Goal: Information Seeking & Learning: Understand process/instructions

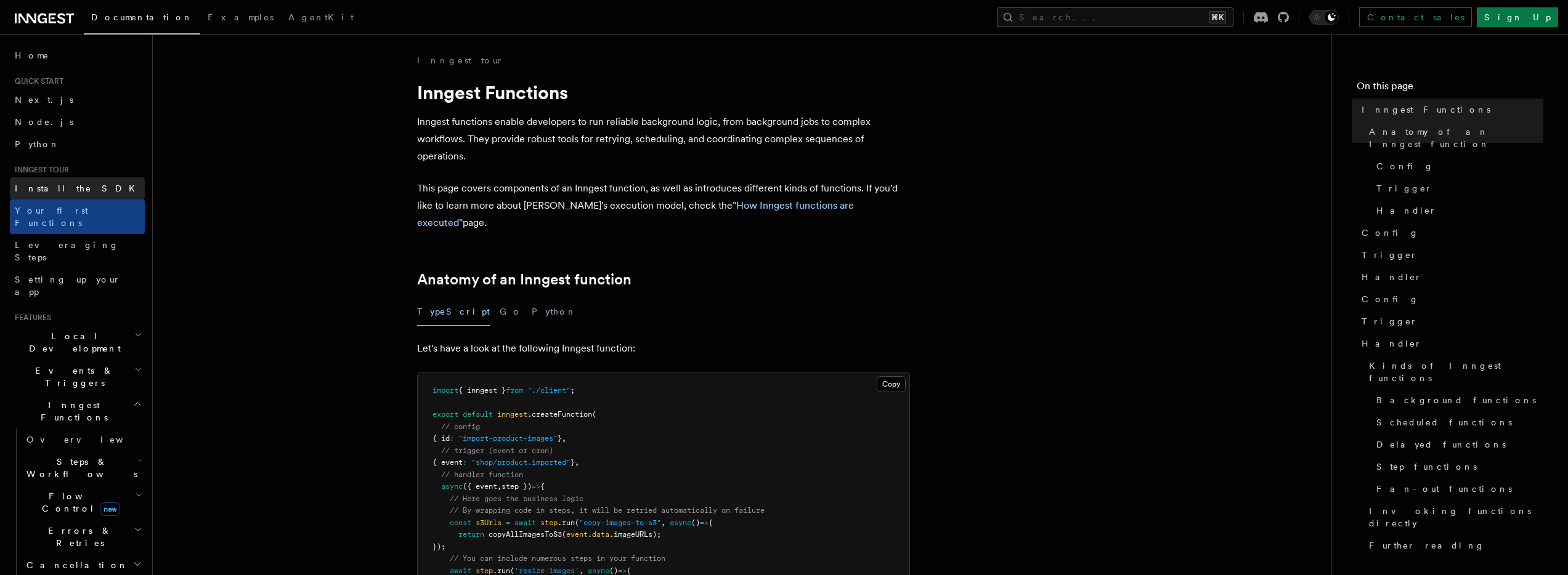
click at [50, 181] on link "Install the SDK" at bounding box center [77, 188] width 135 height 22
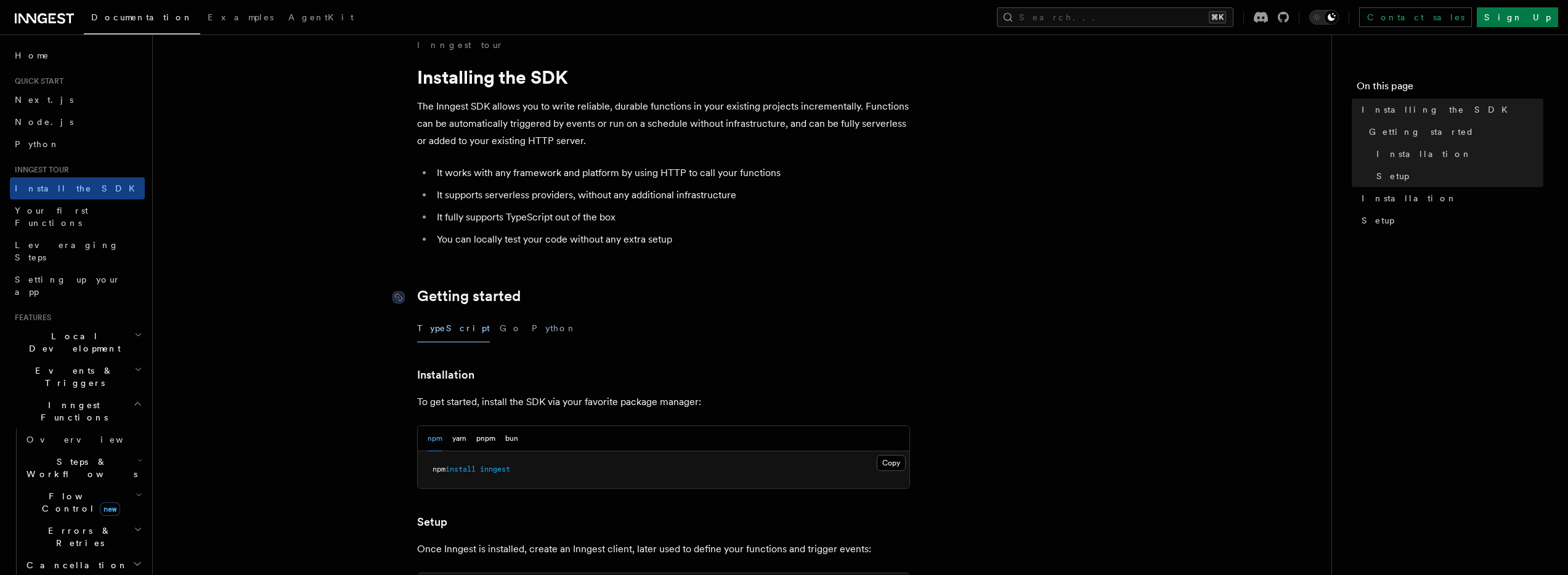
scroll to position [135, 0]
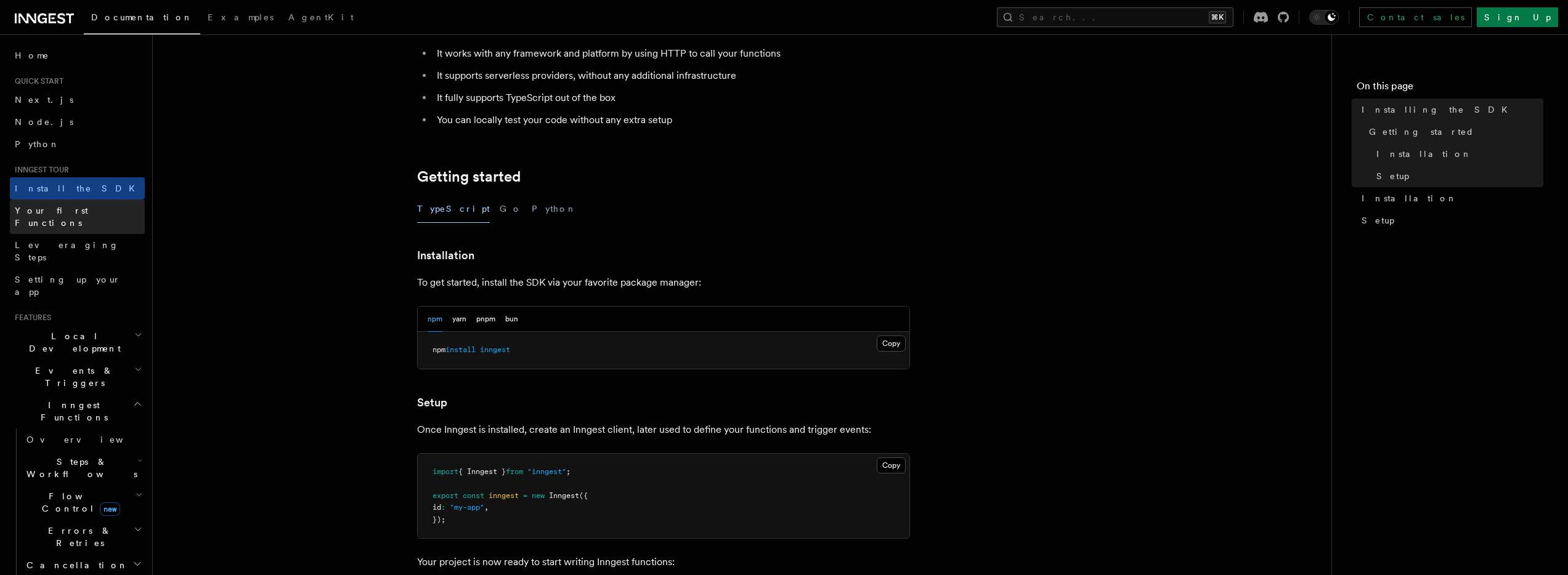
click at [111, 209] on link "Your first Functions" at bounding box center [77, 217] width 135 height 34
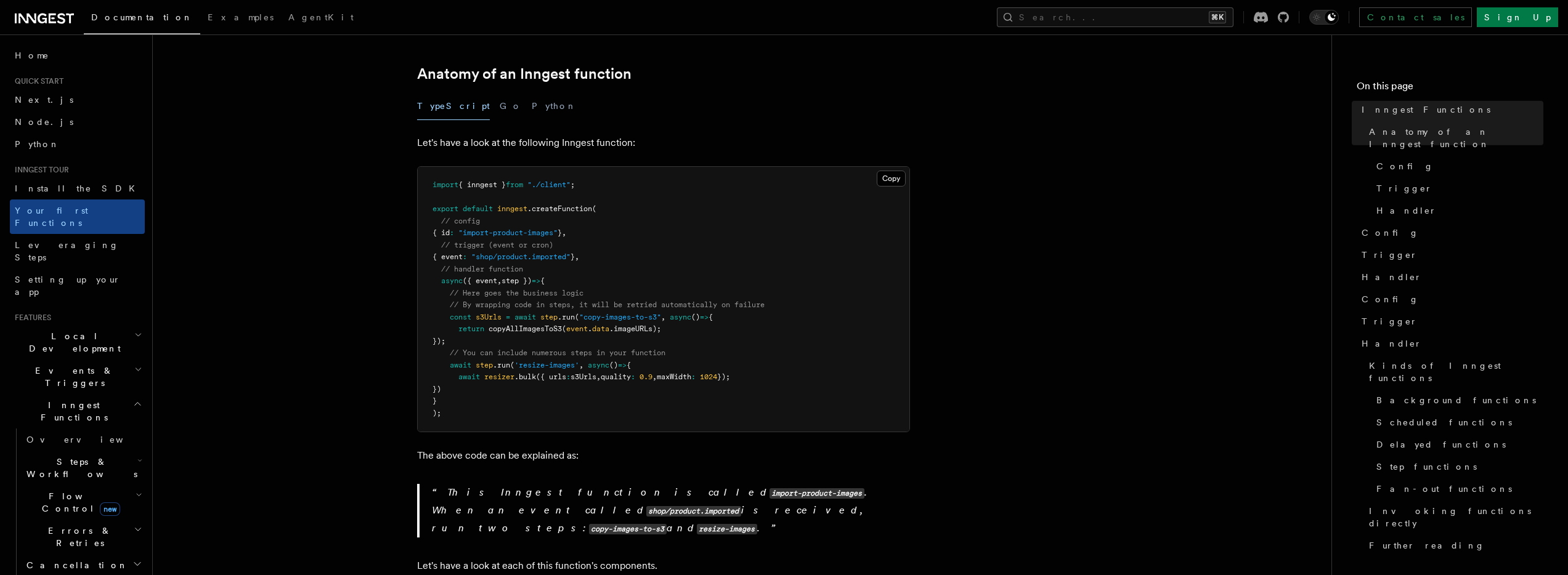
scroll to position [199, 0]
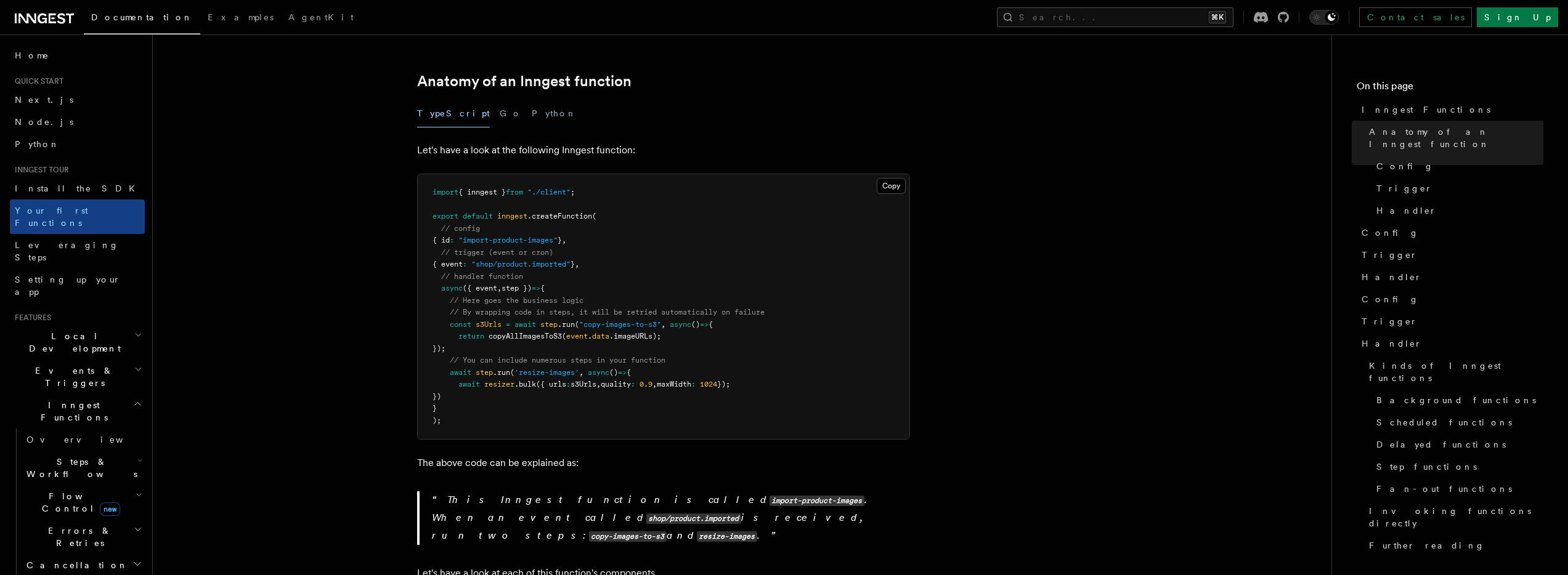
drag, startPoint x: 442, startPoint y: 305, endPoint x: 481, endPoint y: 328, distance: 45.3
click at [481, 328] on pre "import { inngest } from "./client" ; export default inngest .createFunction ( /…" at bounding box center [664, 306] width 492 height 265
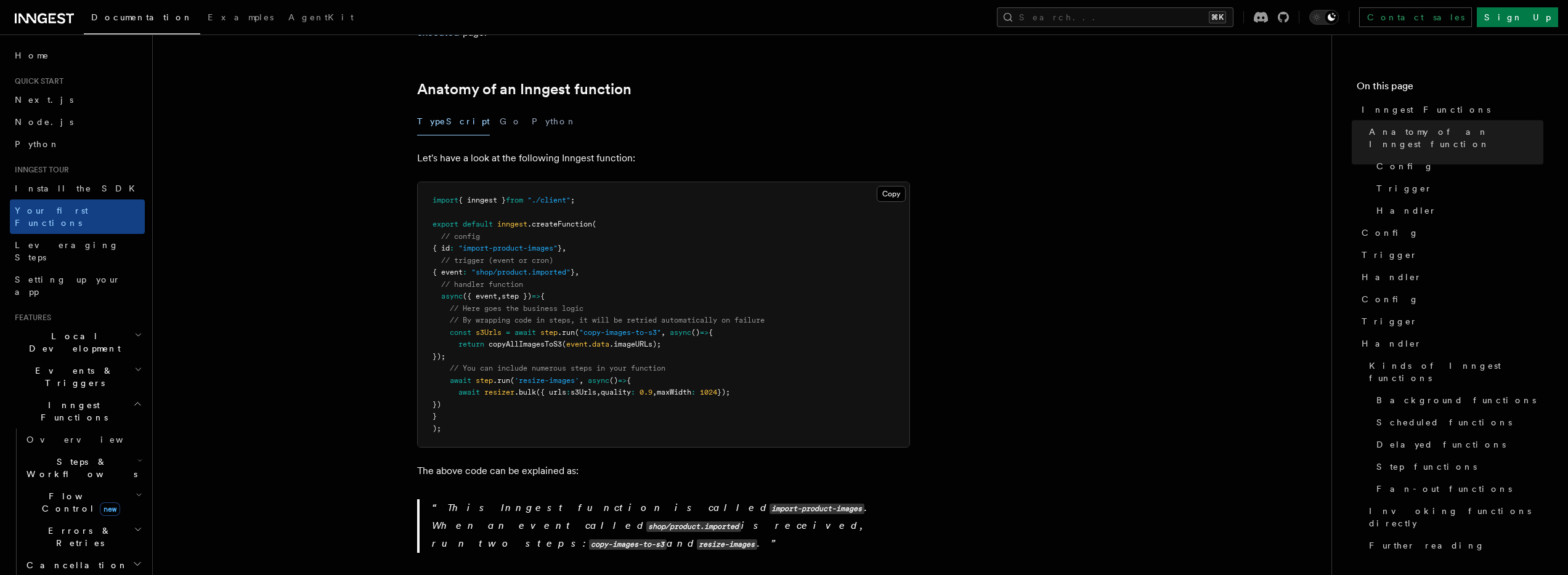
click at [481, 328] on pre "import { inngest } from "./client" ; export default inngest .createFunction ( /…" at bounding box center [664, 314] width 492 height 265
click at [783, 331] on pre "import { inngest } from "./client" ; export default inngest .createFunction ( /…" at bounding box center [664, 314] width 492 height 265
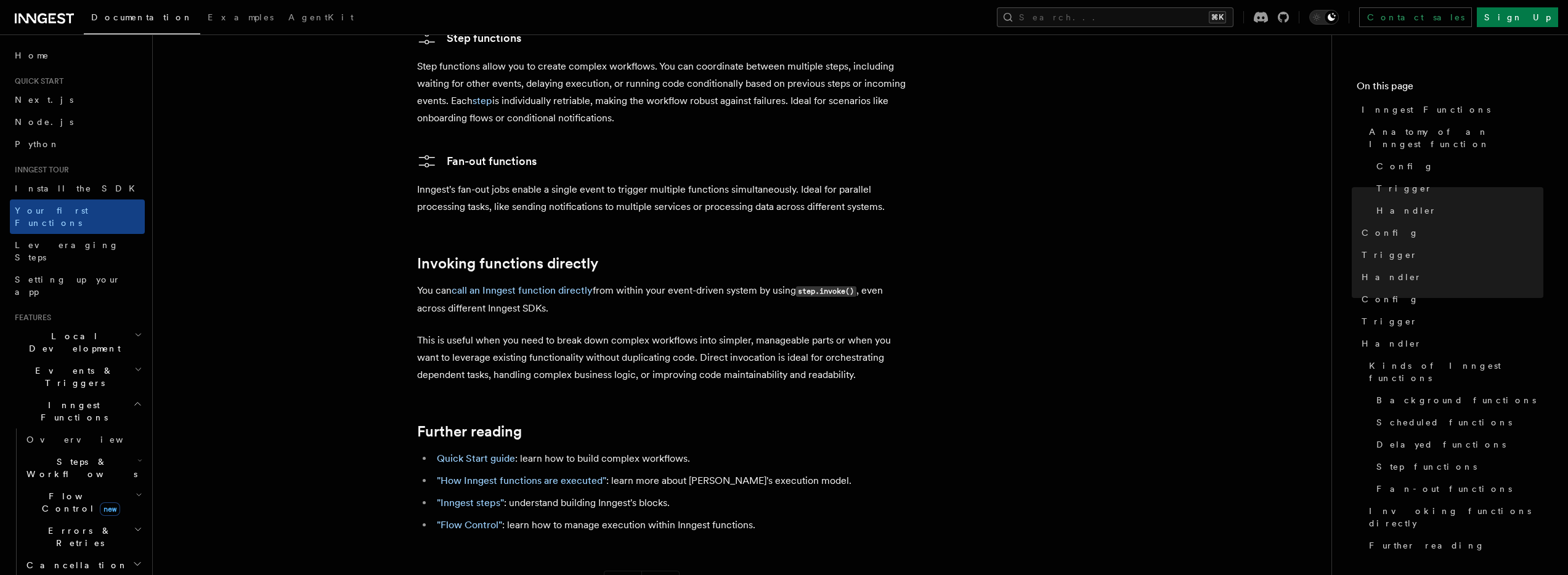
scroll to position [2443, 0]
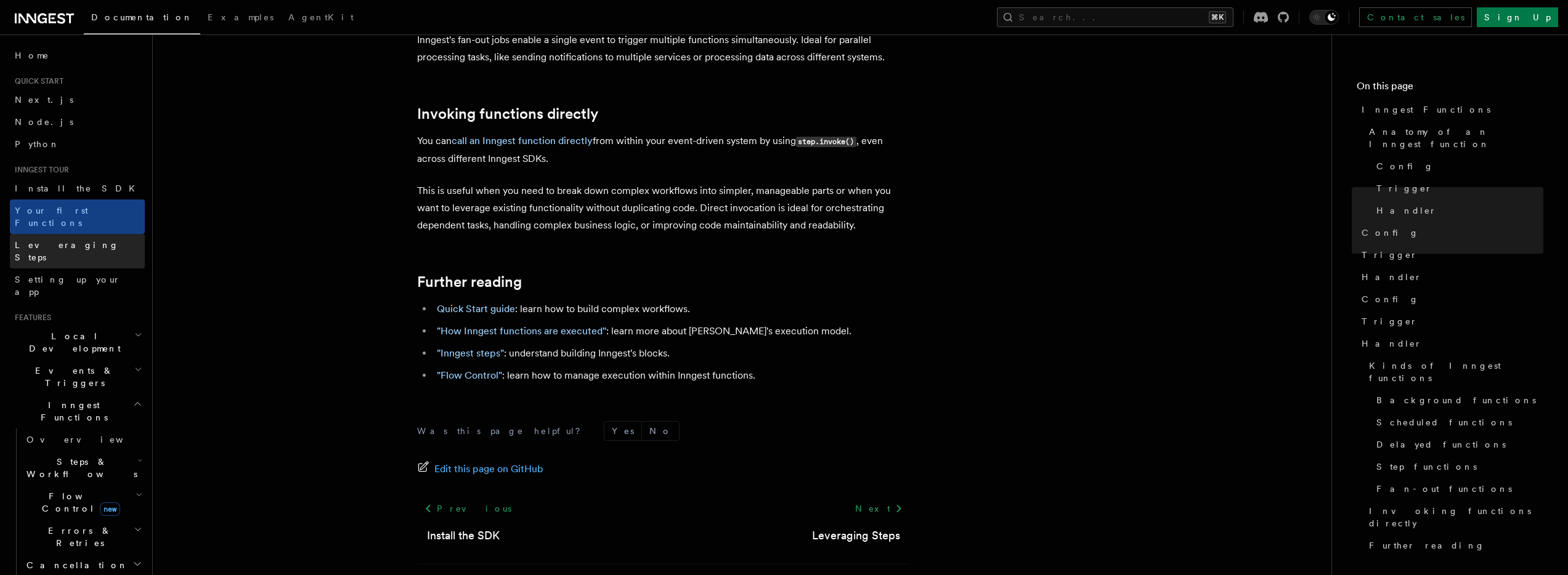
click at [46, 240] on span "Leveraging Steps" at bounding box center [67, 251] width 104 height 22
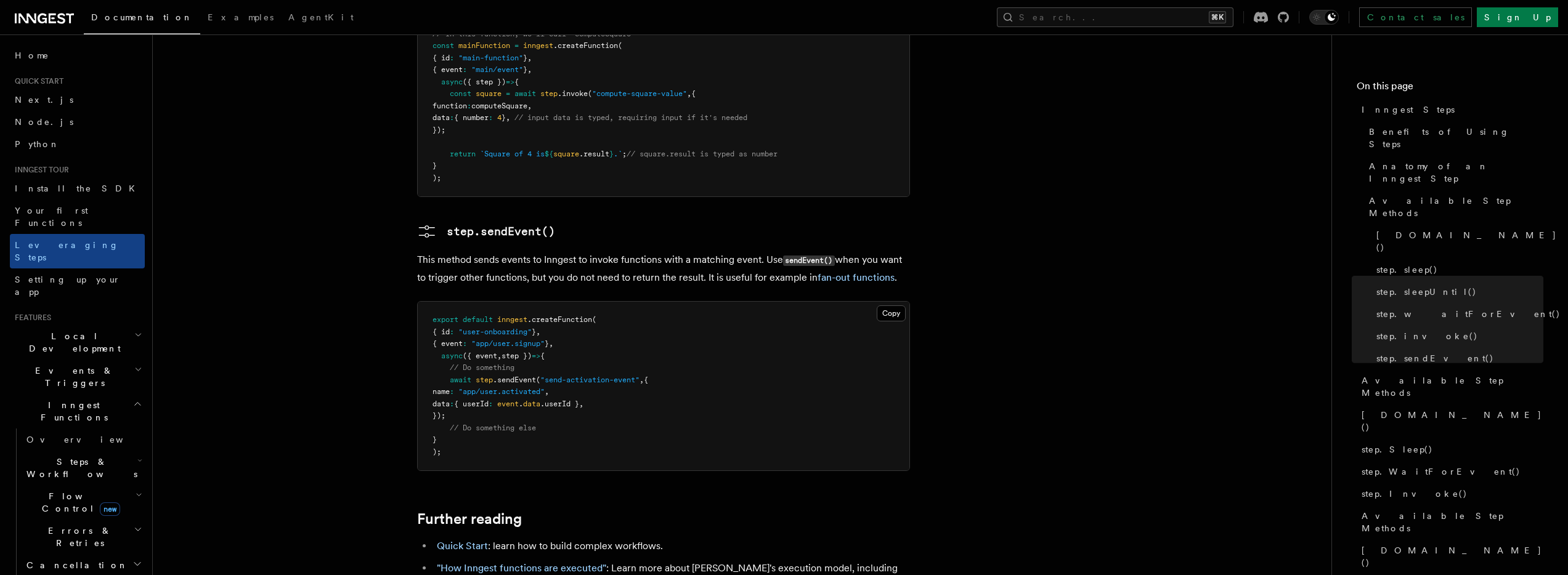
scroll to position [2675, 0]
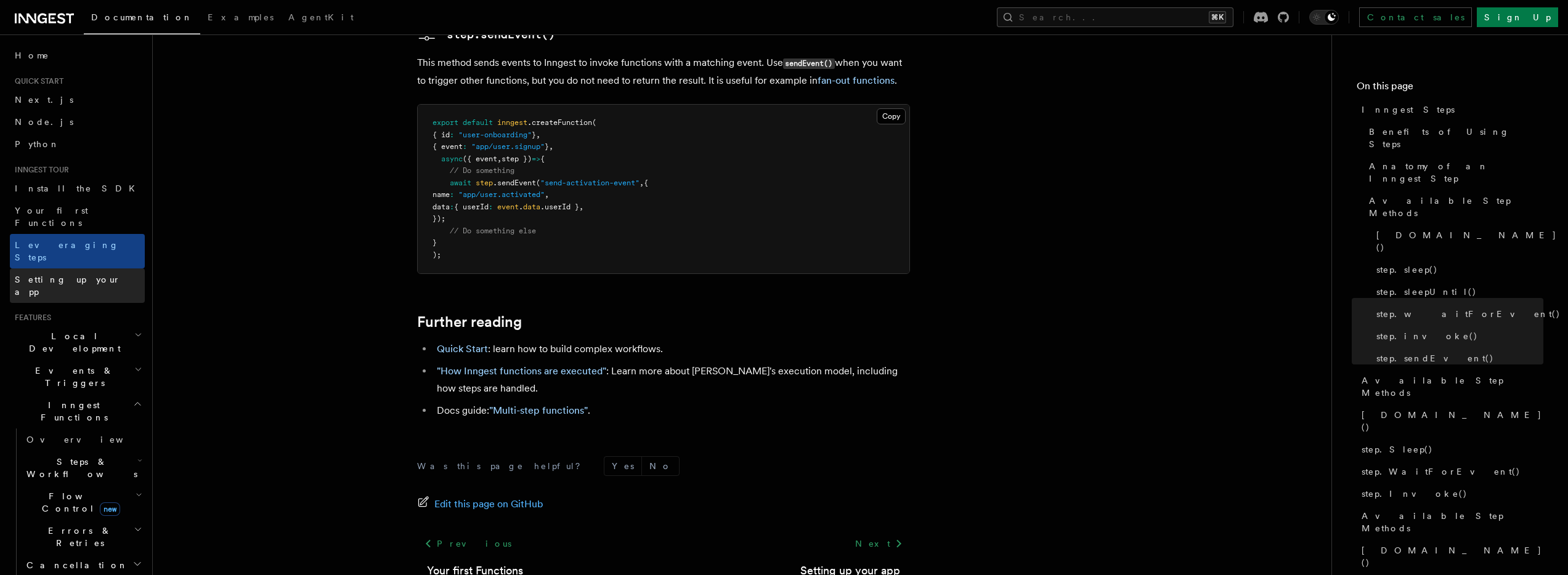
click at [77, 274] on span "Setting up your app" at bounding box center [68, 285] width 106 height 22
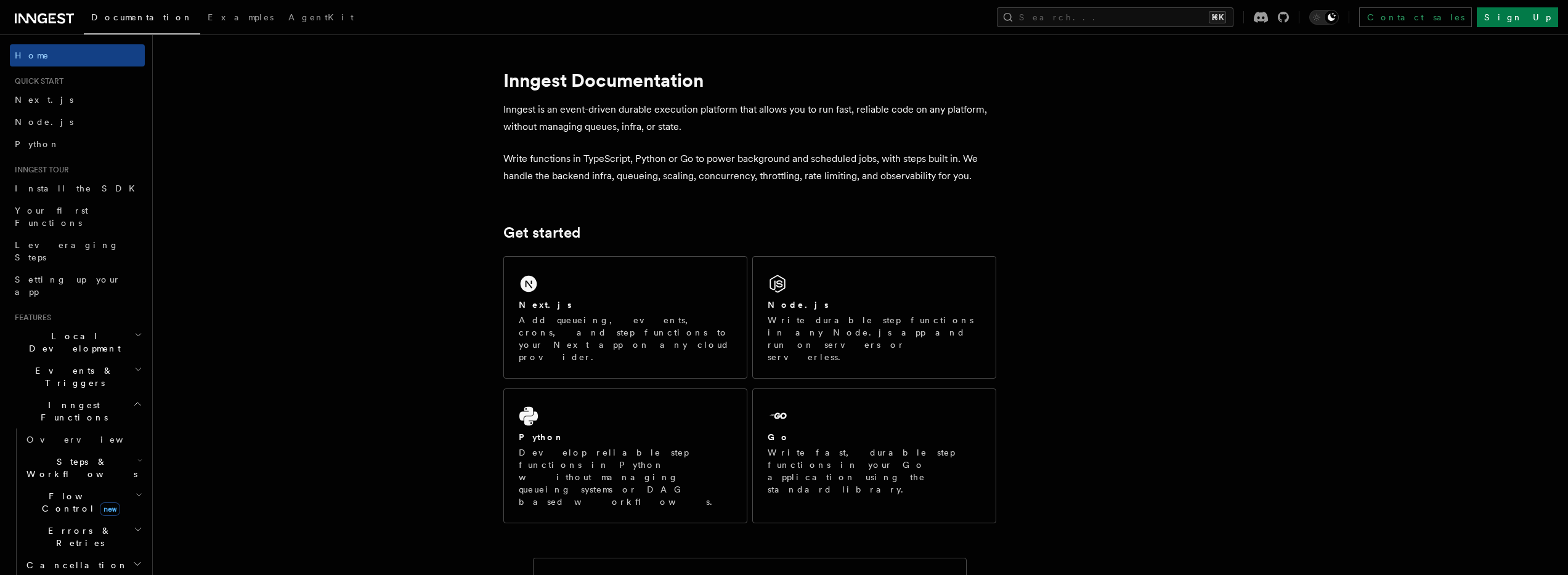
click at [108, 394] on h2 "Inngest Functions" at bounding box center [77, 411] width 135 height 34
click at [112, 325] on h2 "Local Development" at bounding box center [77, 342] width 135 height 34
click at [112, 428] on h2 "Realtime new" at bounding box center [77, 439] width 135 height 22
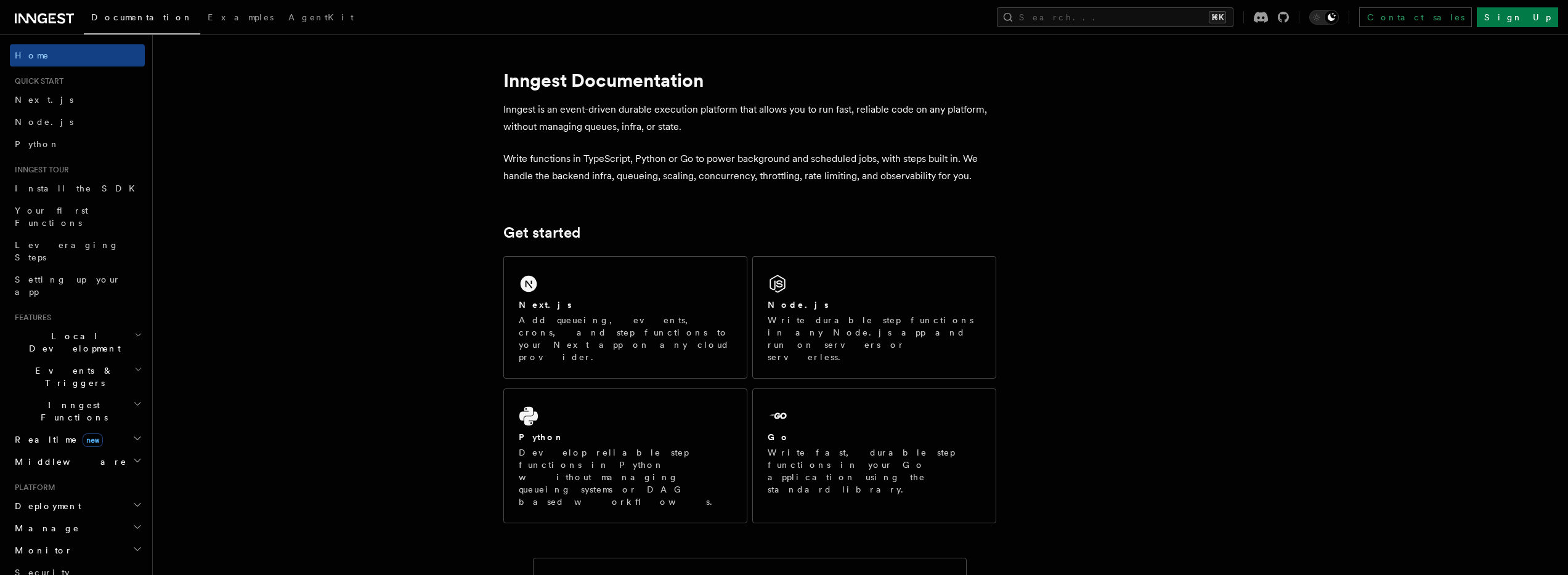
click at [99, 428] on h2 "Realtime new" at bounding box center [77, 439] width 135 height 22
click at [98, 428] on h2 "Realtime new" at bounding box center [77, 439] width 135 height 22
click at [62, 500] on span "Deployment" at bounding box center [46, 506] width 72 height 12
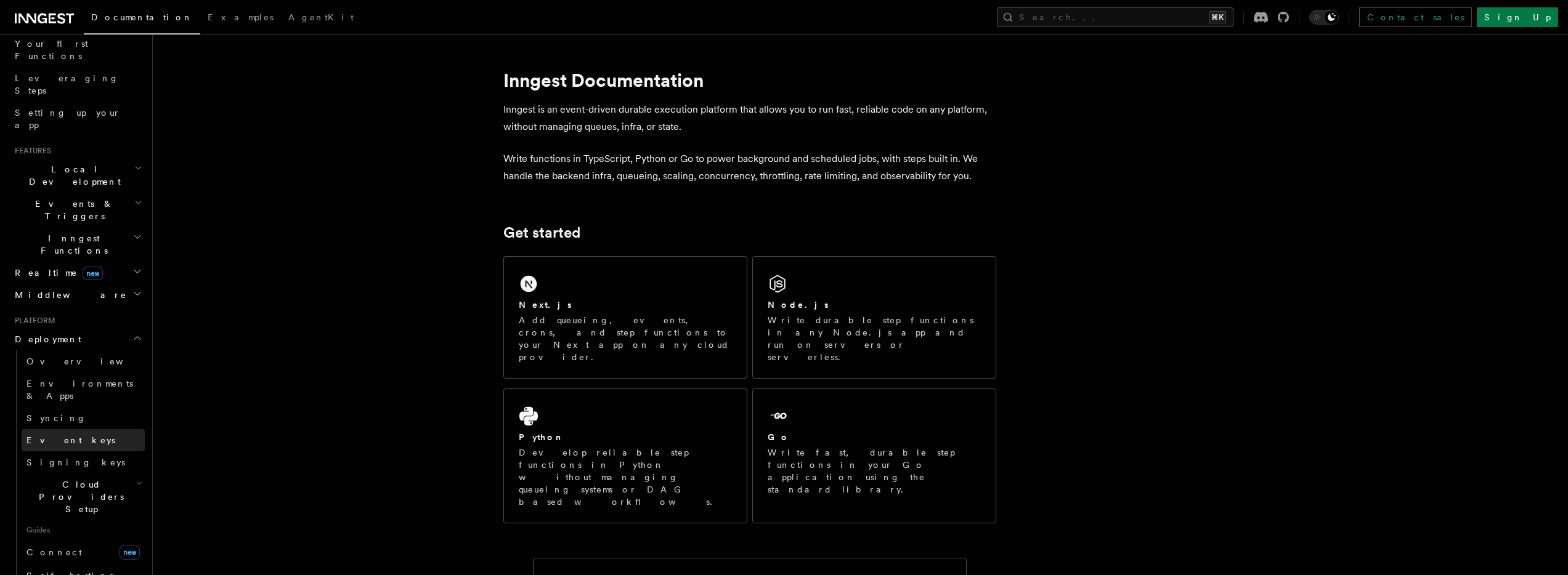
scroll to position [182, 0]
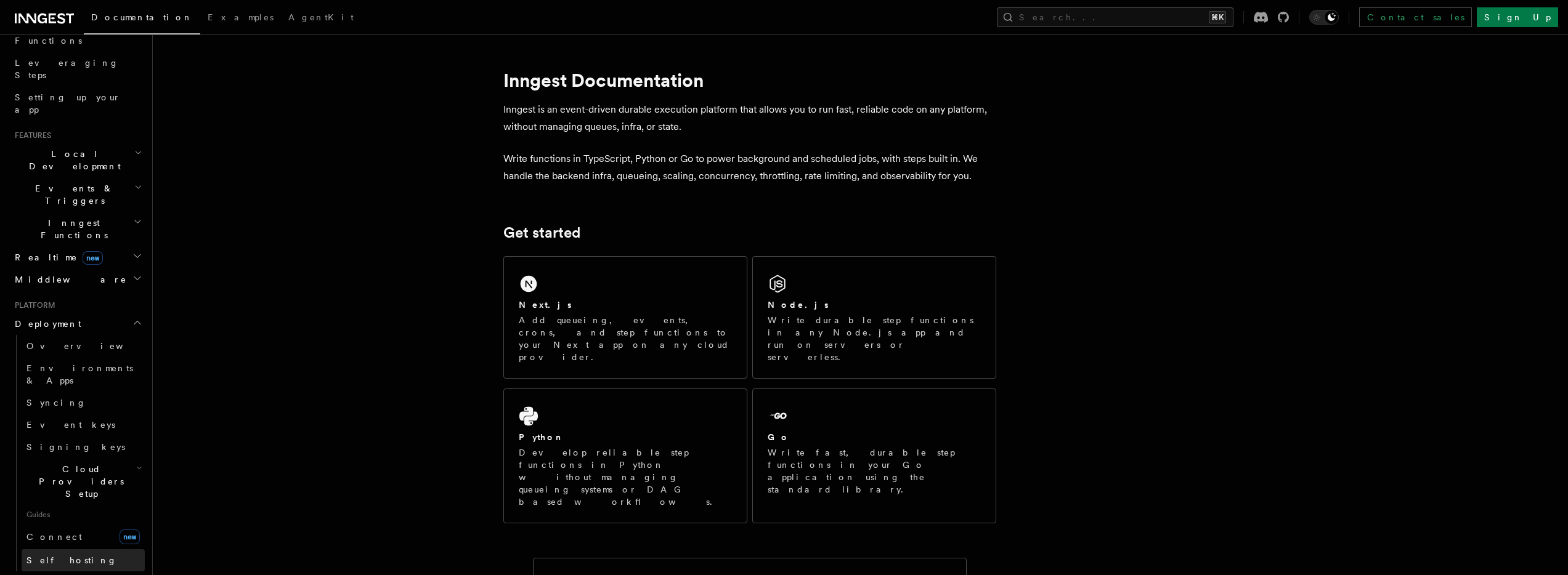
click at [53, 555] on span "Self hosting" at bounding box center [72, 560] width 90 height 12
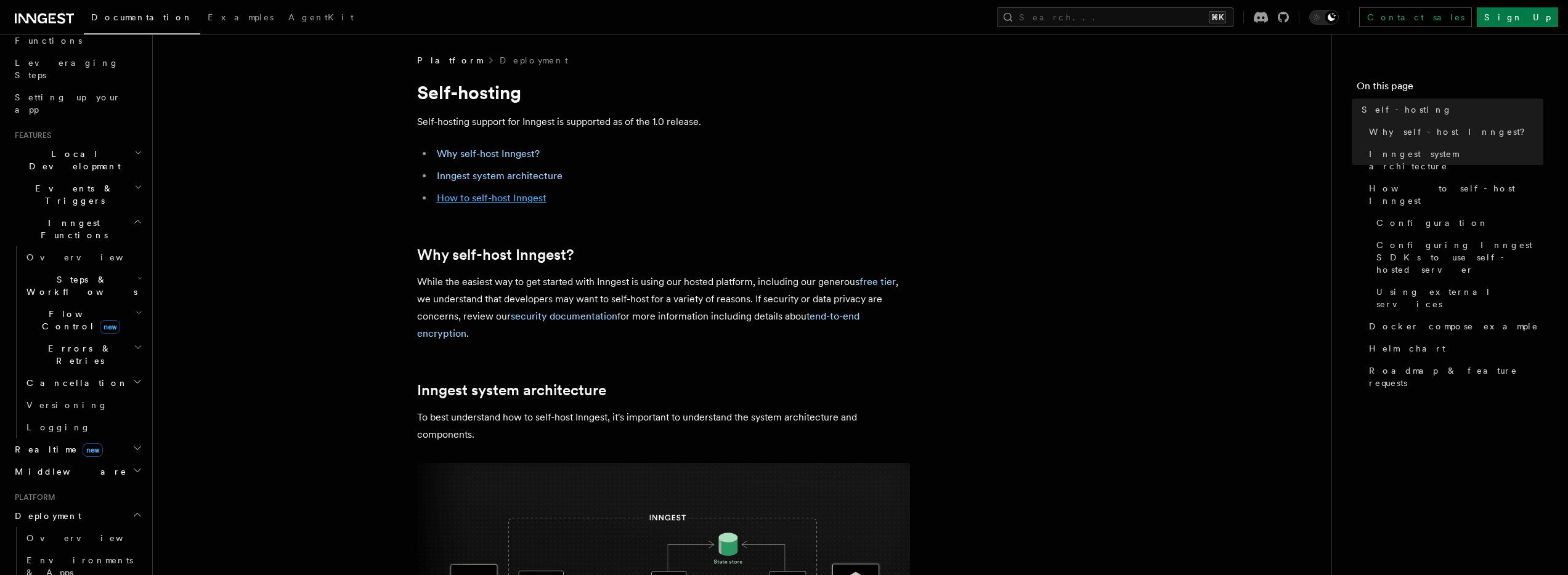
click at [512, 199] on link "How to self-host Inngest" at bounding box center [491, 198] width 110 height 11
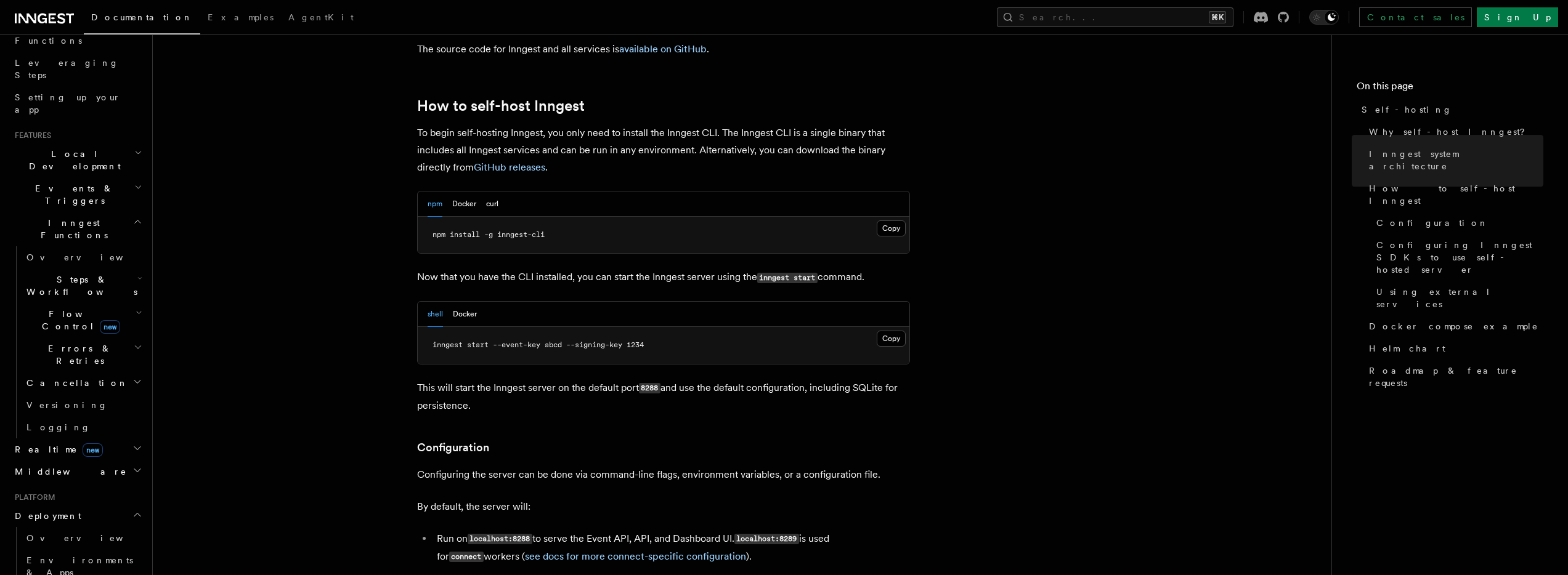
scroll to position [1198, 0]
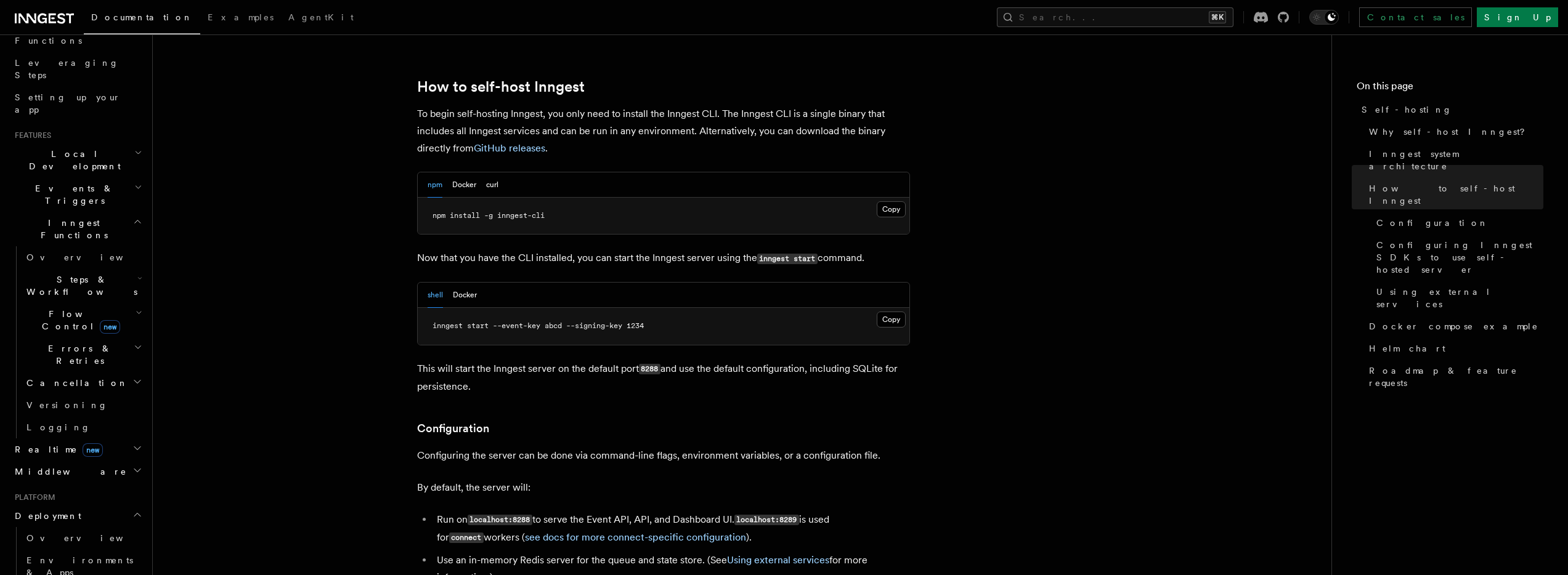
click at [671, 360] on p "This will start the Inngest server on the default port 8288 and use the default…" at bounding box center [663, 377] width 493 height 35
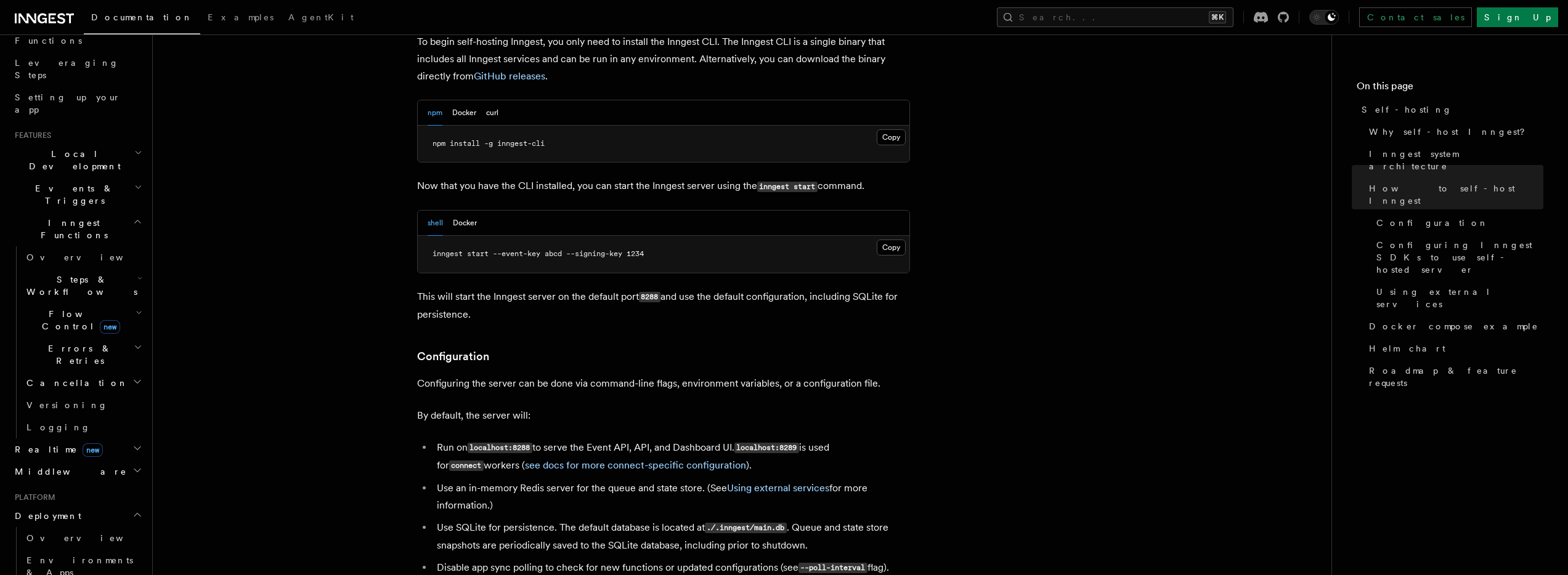
scroll to position [1293, 0]
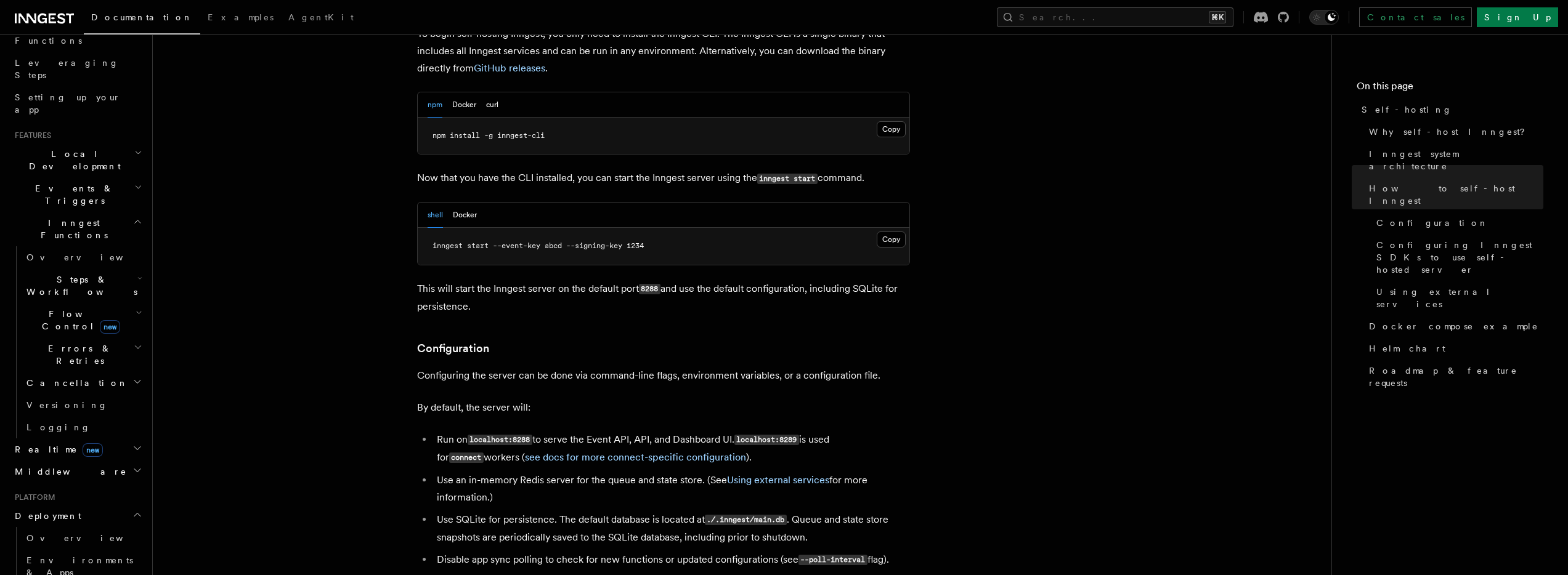
click at [768, 399] on p "By default, the server will:" at bounding box center [663, 407] width 493 height 17
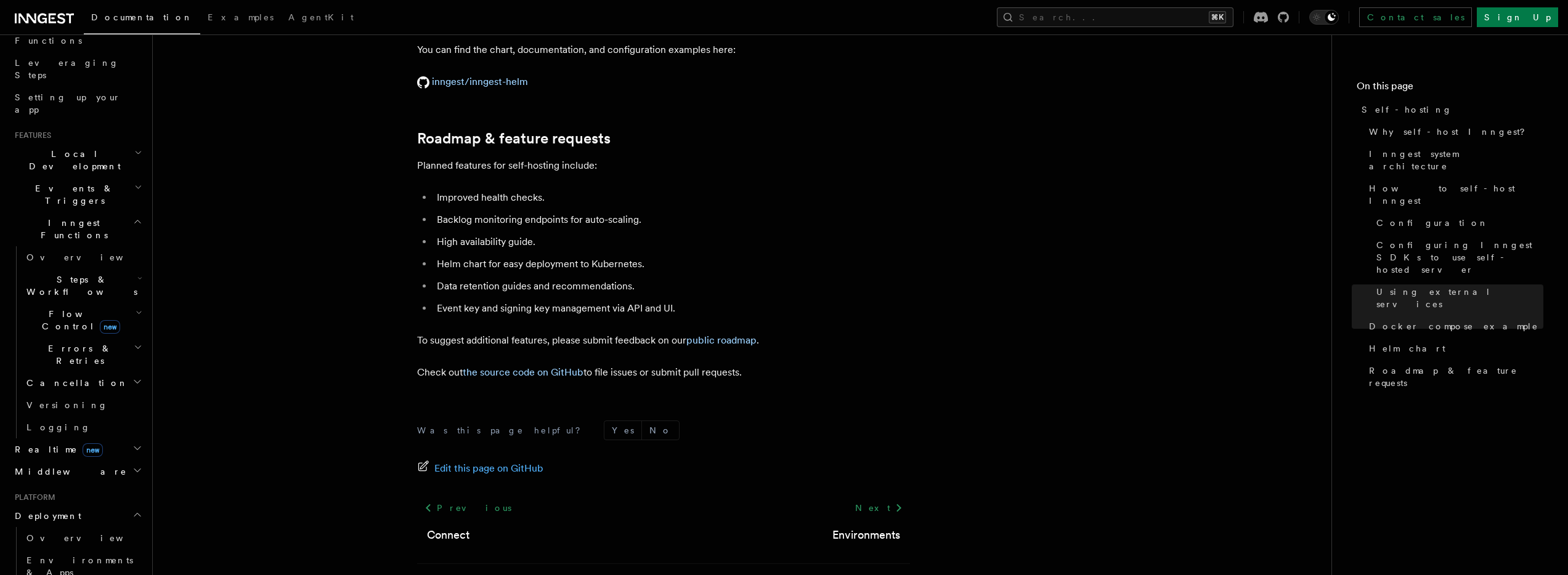
scroll to position [4719, 0]
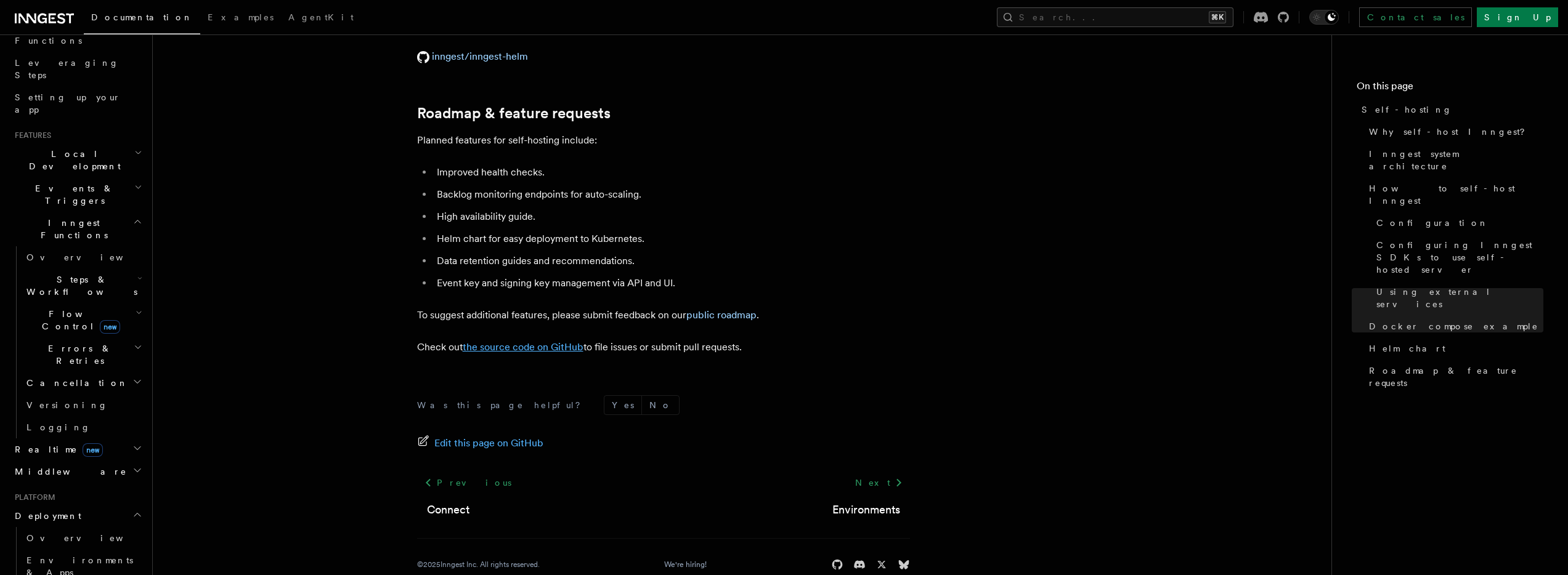
click at [504, 341] on link "the source code on GitHub" at bounding box center [523, 347] width 121 height 11
click at [720, 309] on link "public roadmap" at bounding box center [722, 315] width 70 height 11
click at [467, 435] on span "Edit this page on GitHub" at bounding box center [489, 443] width 109 height 17
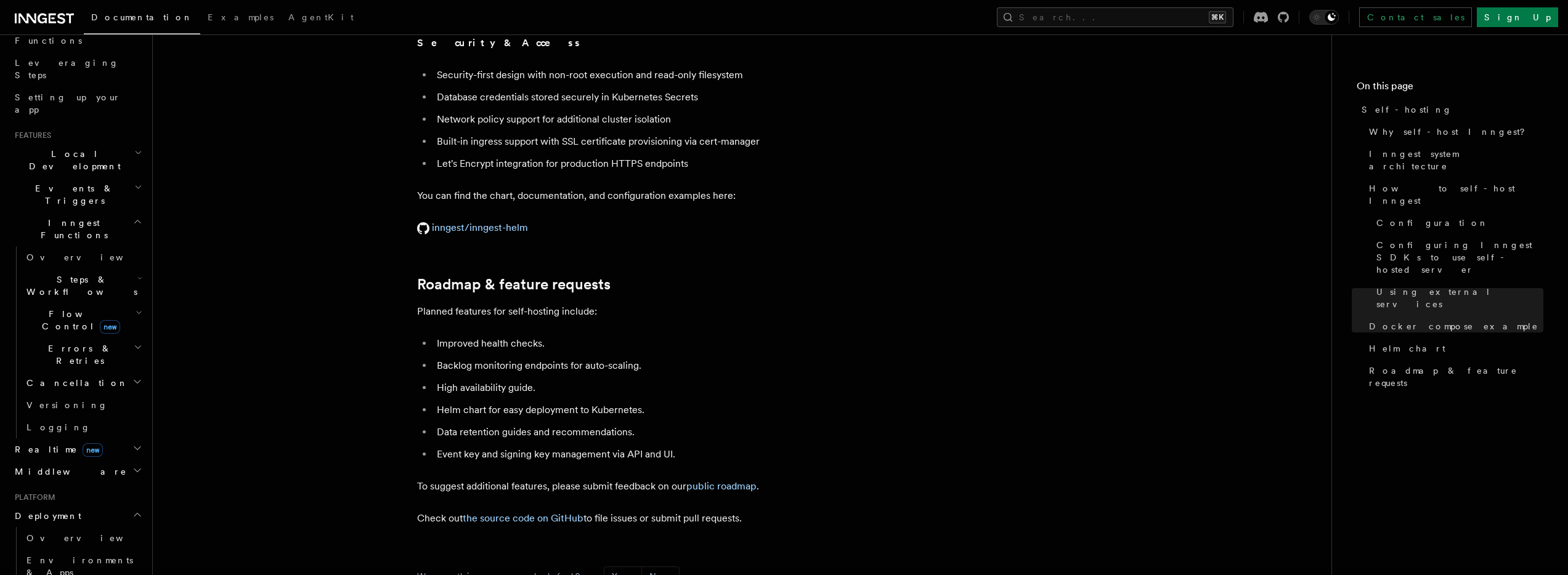
scroll to position [4540, 0]
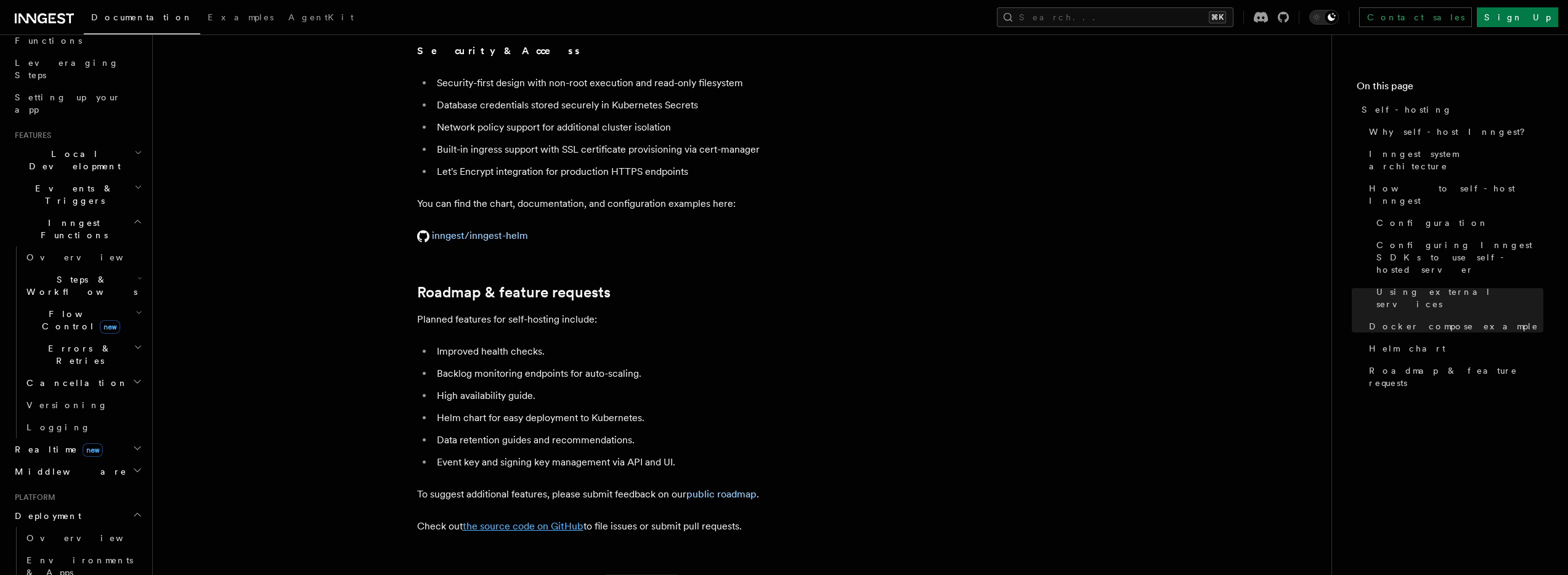
click at [497, 520] on link "the source code on GitHub" at bounding box center [523, 526] width 121 height 11
